Goal: Transaction & Acquisition: Purchase product/service

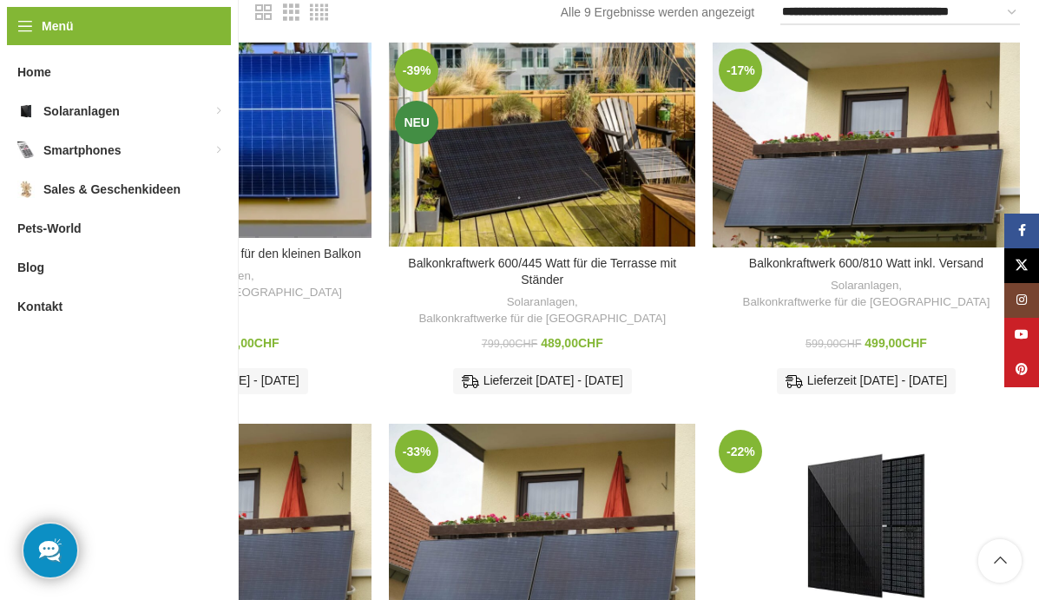
scroll to position [266, 0]
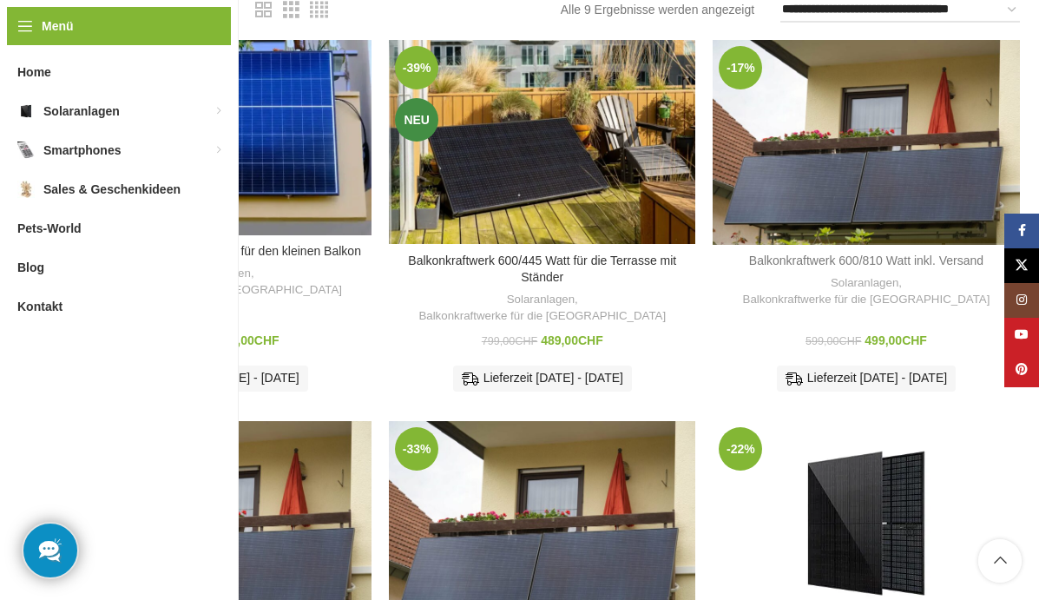
click at [861, 258] on link "Balkonkraftwerk 600/810 Watt inkl. Versand" at bounding box center [866, 260] width 234 height 14
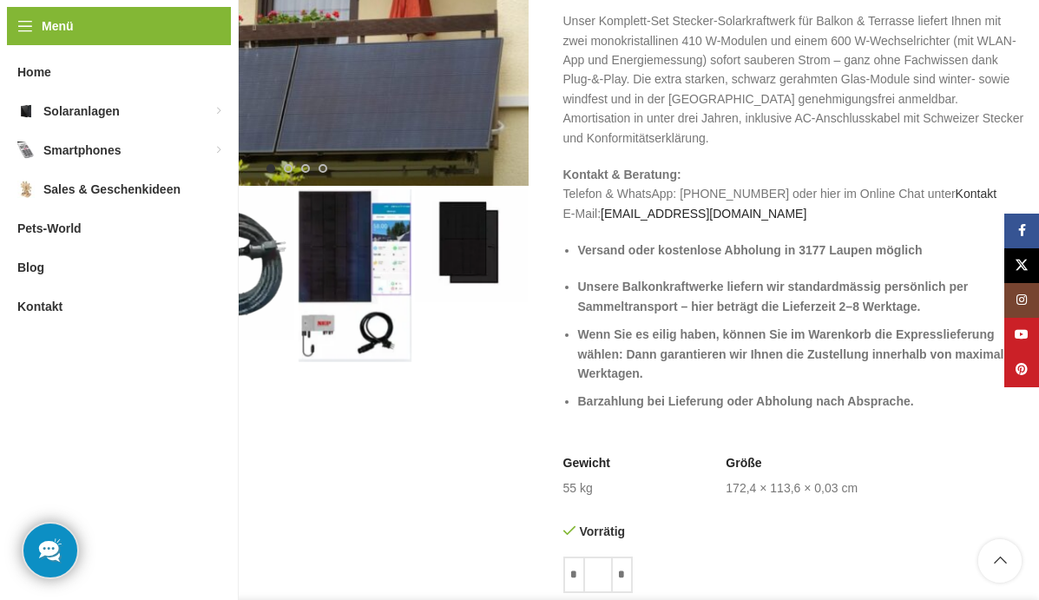
scroll to position [368, 0]
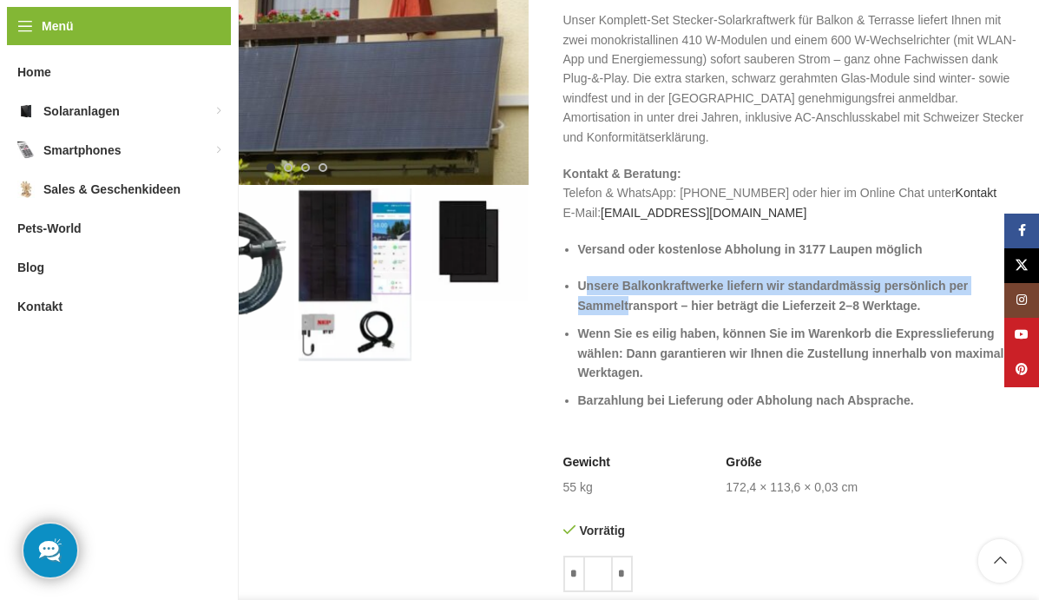
drag, startPoint x: 627, startPoint y: 301, endPoint x: 552, endPoint y: 272, distance: 80.7
click at [578, 279] on li "Unsere Balkonkraftwerke liefern wir standardmässig persönlich per Sammeltranspo…" at bounding box center [802, 295] width 449 height 39
click at [305, 113] on img "1 / 4" at bounding box center [296, 30] width 463 height 309
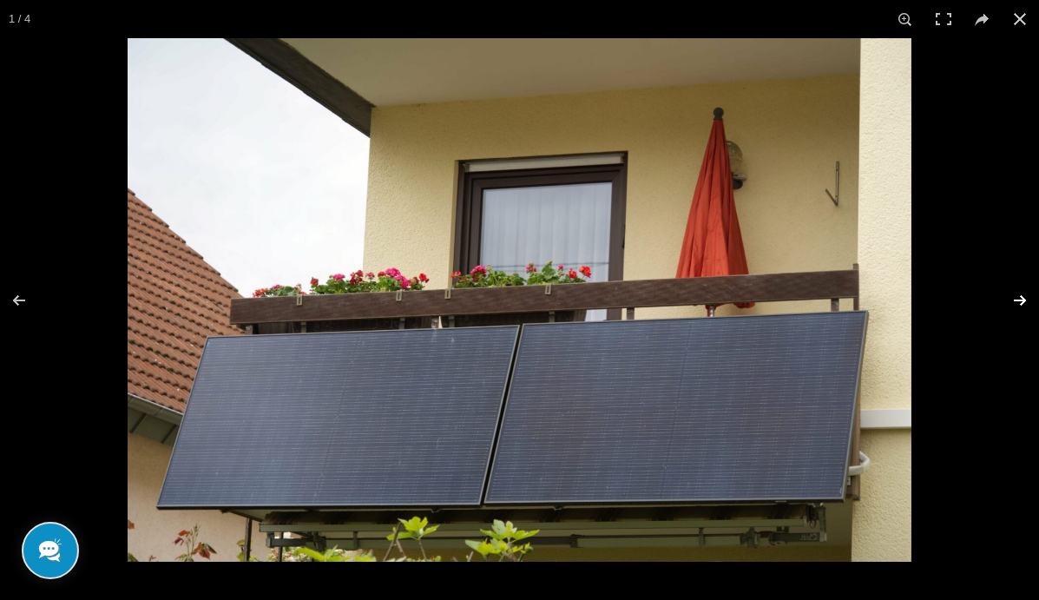
click at [1020, 298] on button at bounding box center [1008, 300] width 61 height 87
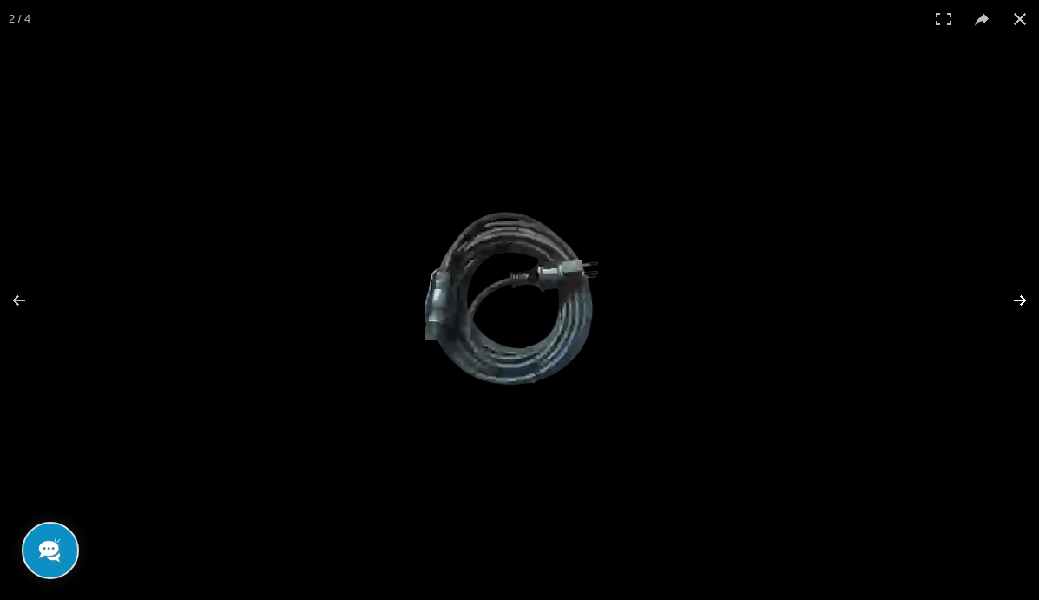
click at [1020, 295] on button at bounding box center [1008, 300] width 61 height 87
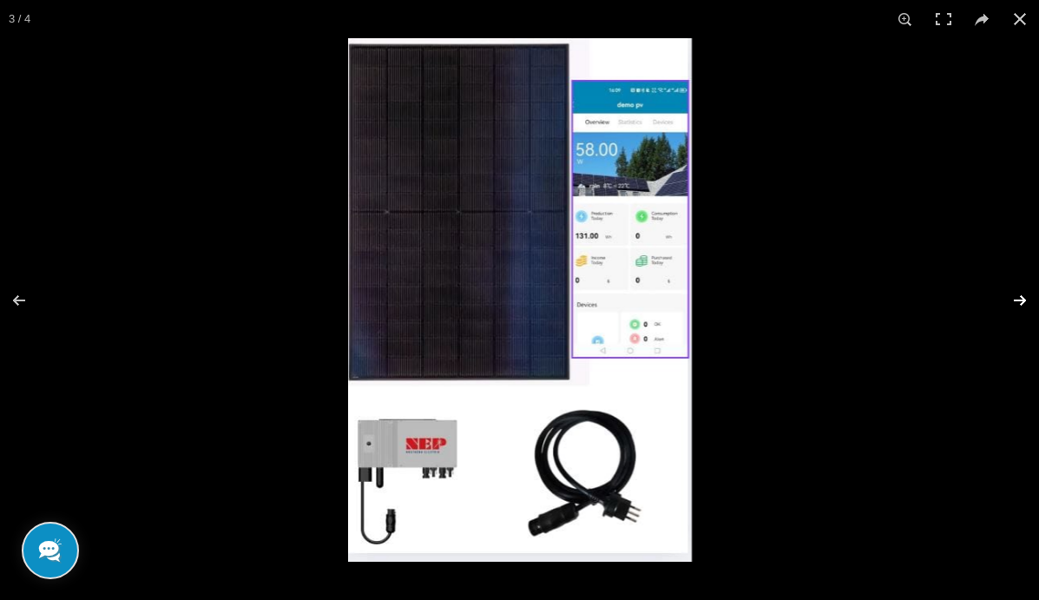
click at [1021, 294] on button at bounding box center [1008, 300] width 61 height 87
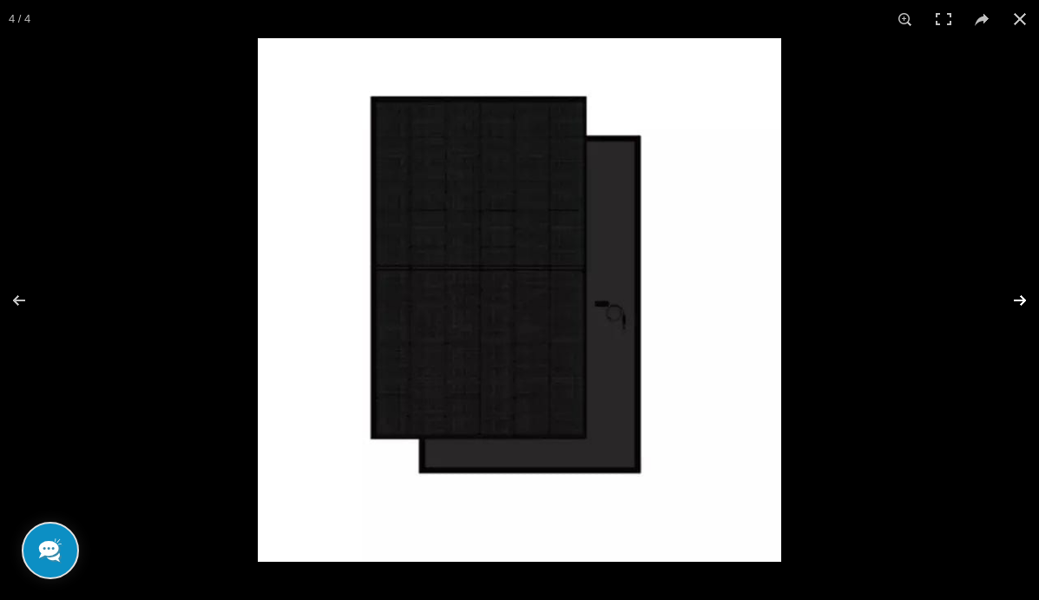
click at [1020, 293] on button at bounding box center [1008, 300] width 61 height 87
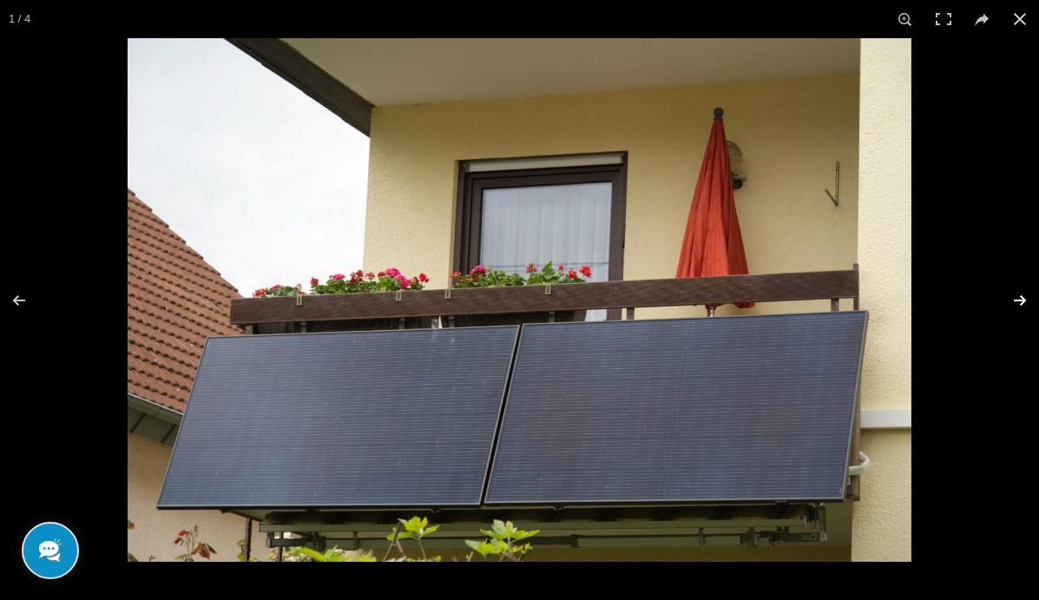
click at [1020, 293] on button at bounding box center [1008, 300] width 61 height 87
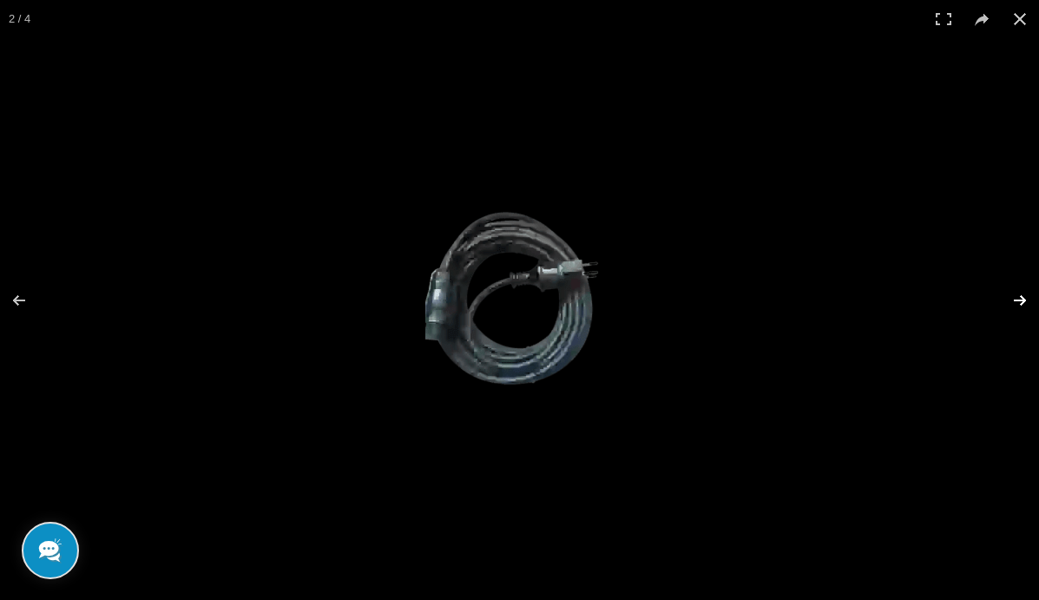
click at [1020, 293] on button at bounding box center [1008, 300] width 61 height 87
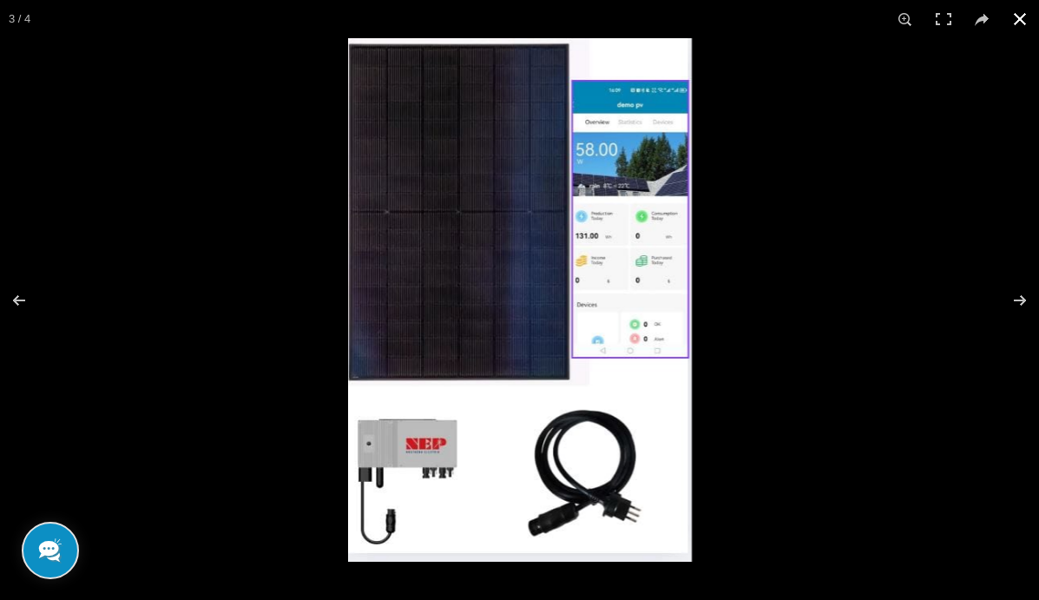
click at [1020, 14] on button at bounding box center [1020, 19] width 38 height 38
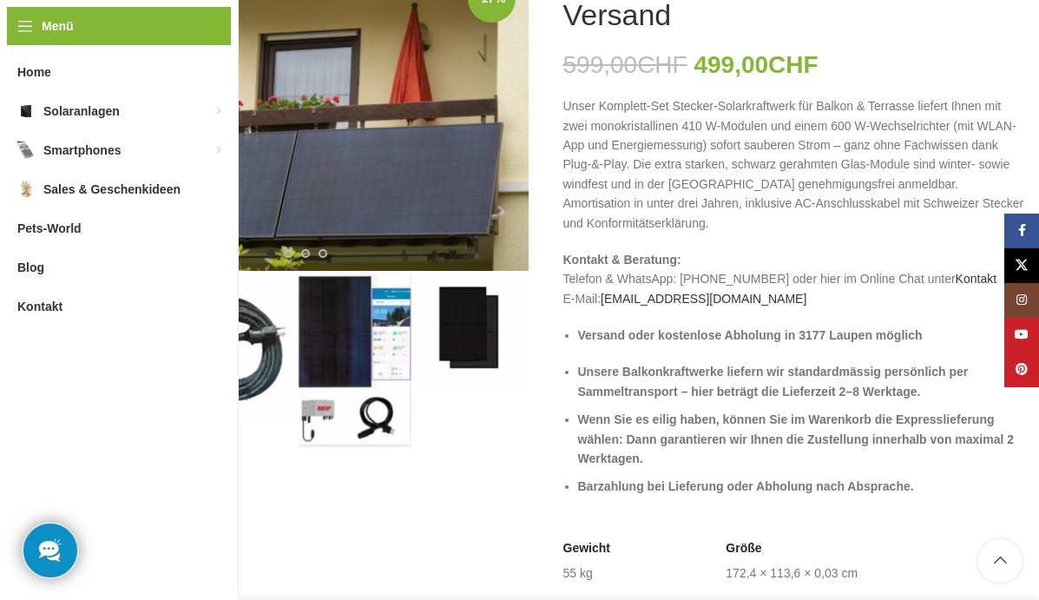
scroll to position [281, 0]
